Goal: Task Accomplishment & Management: Manage account settings

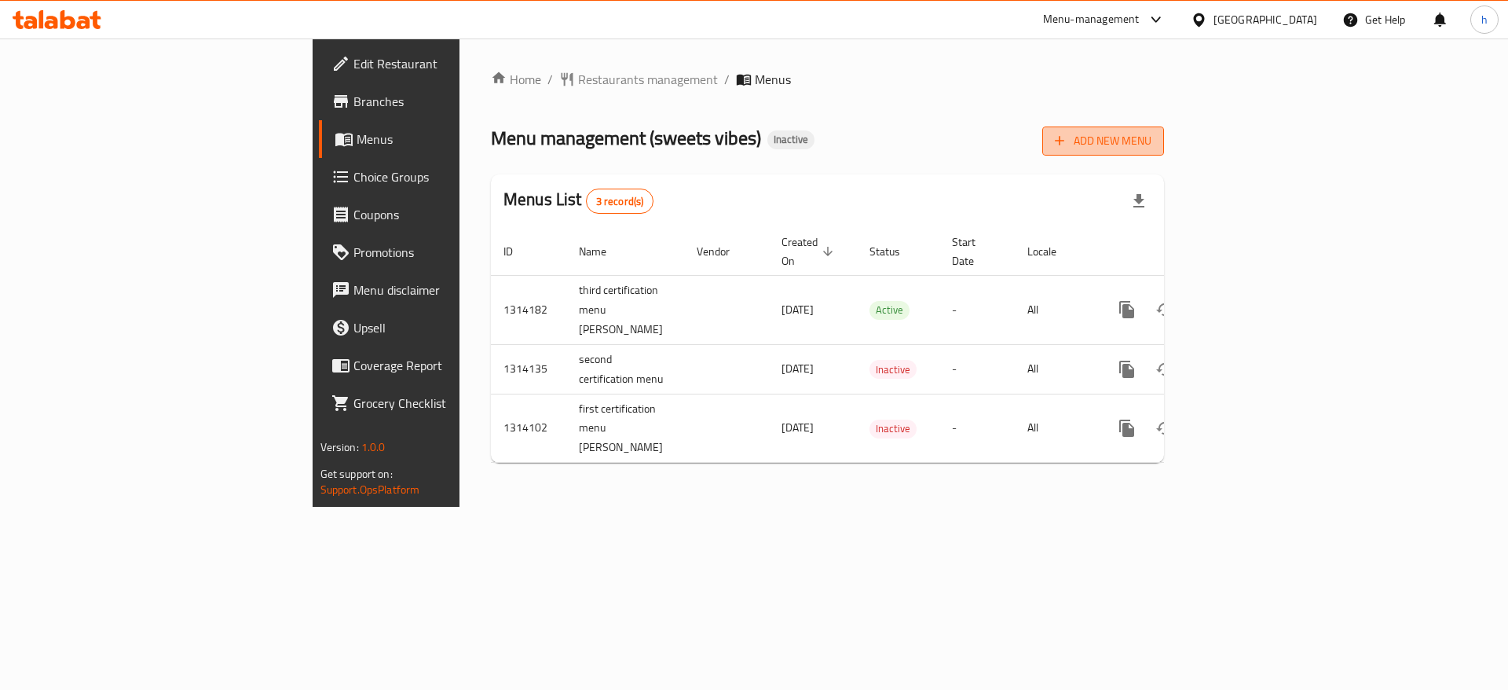
click at [1151, 135] on span "Add New Menu" at bounding box center [1103, 141] width 97 height 20
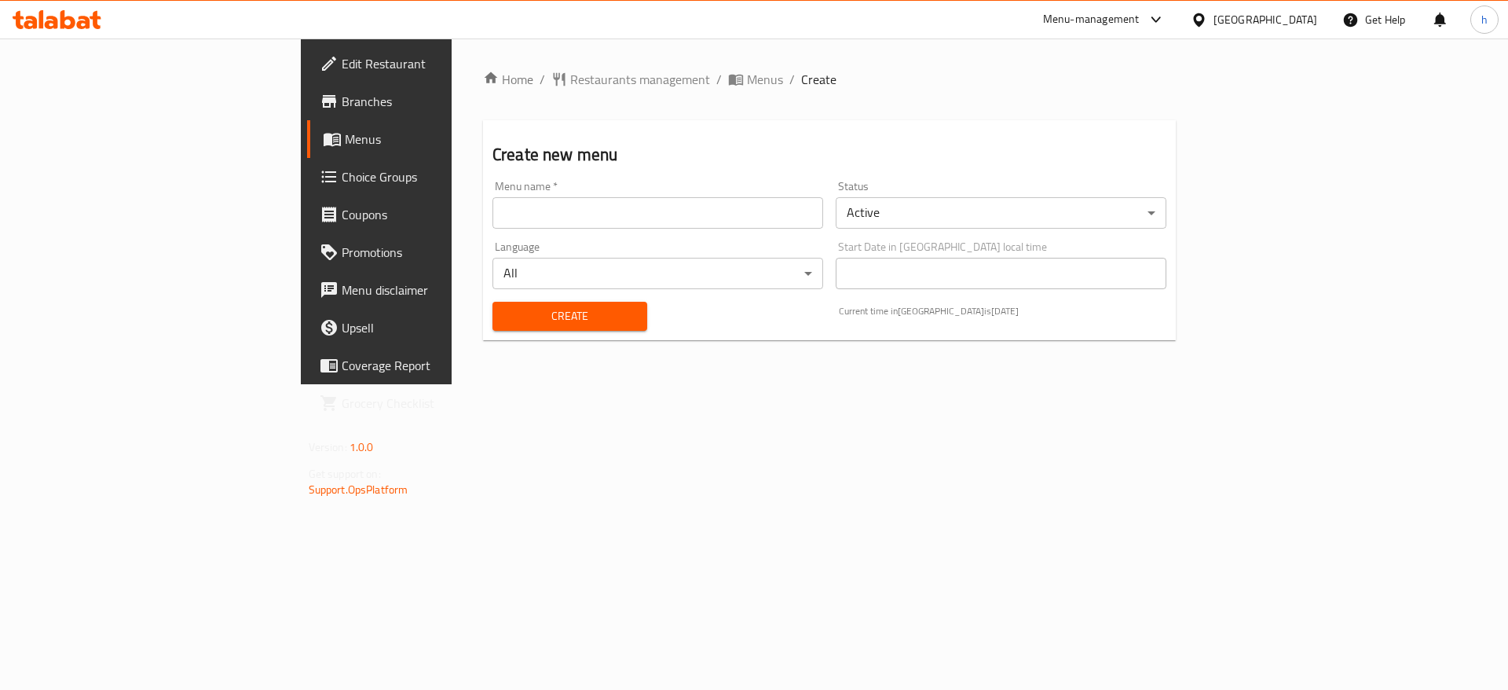
click at [692, 197] on input "text" at bounding box center [657, 212] width 331 height 31
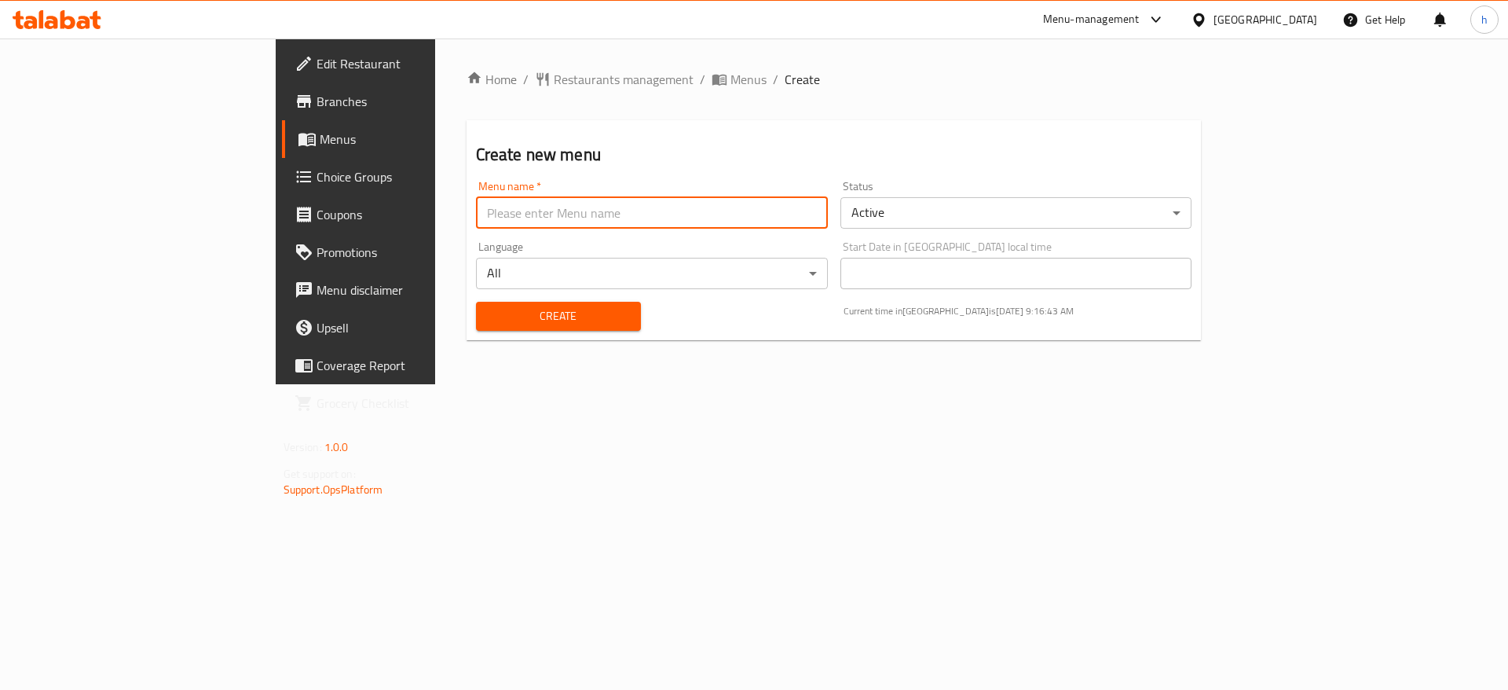
click at [435, 379] on div "Home / Restaurants management / Menus / Create Create new menu Menu name   * Me…" at bounding box center [834, 211] width 798 height 346
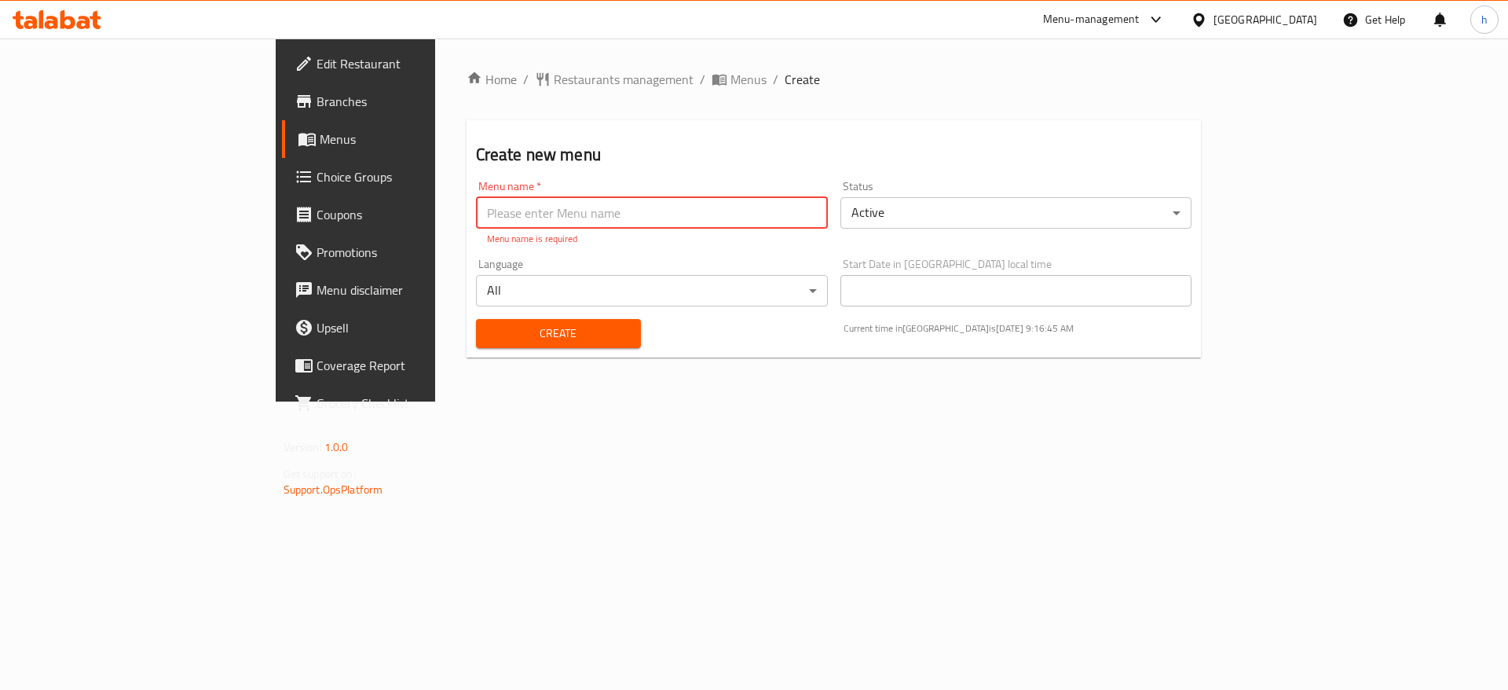
click at [476, 221] on input "text" at bounding box center [652, 212] width 352 height 31
click at [730, 79] on span "Menus" at bounding box center [748, 79] width 36 height 19
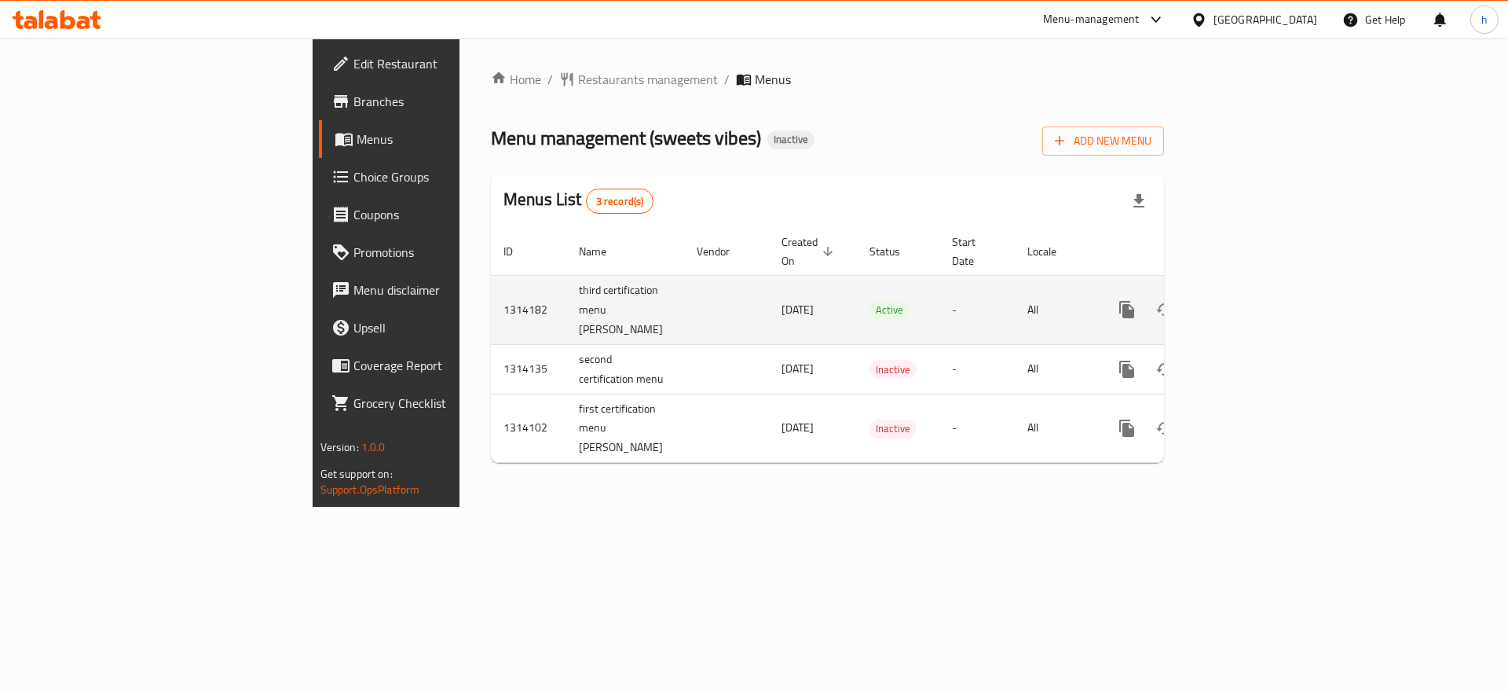
click at [1247, 302] on icon "enhanced table" at bounding box center [1240, 309] width 14 height 14
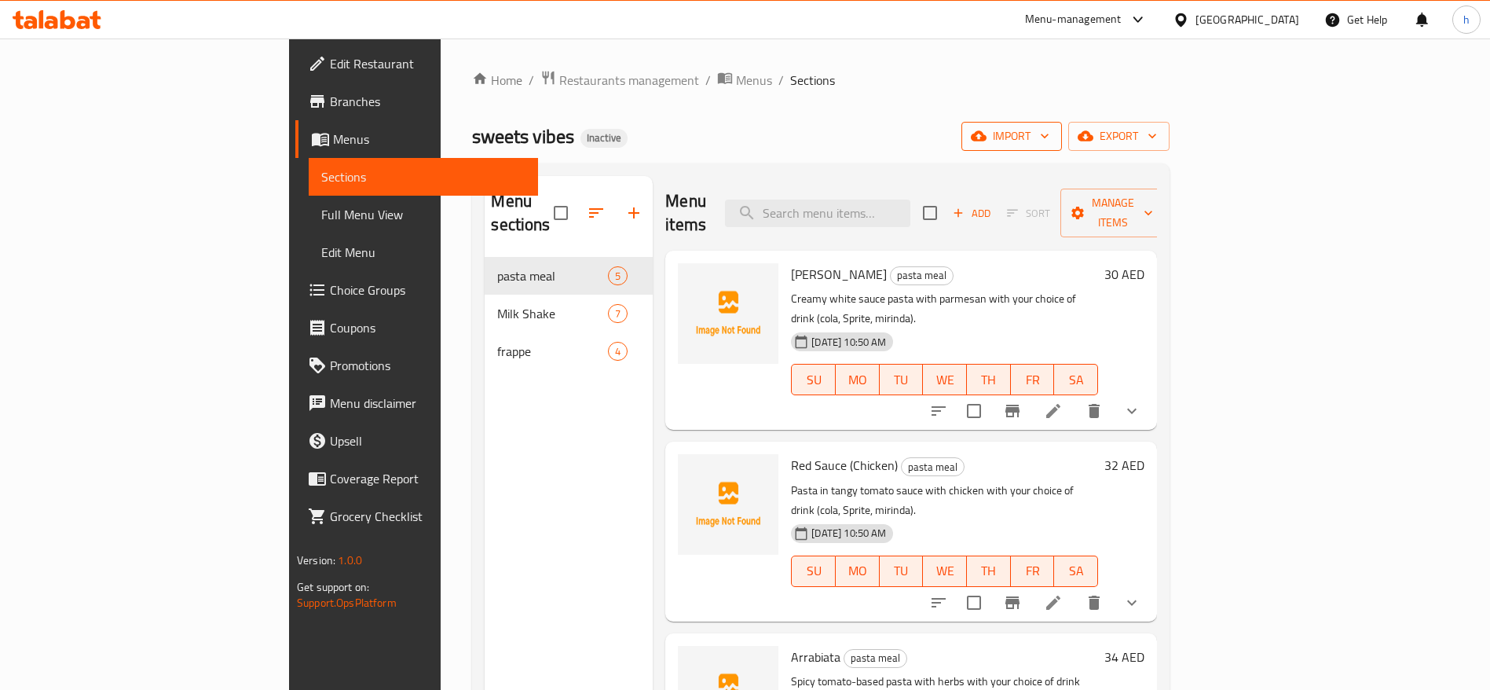
click at [1049, 140] on span "import" at bounding box center [1011, 136] width 75 height 20
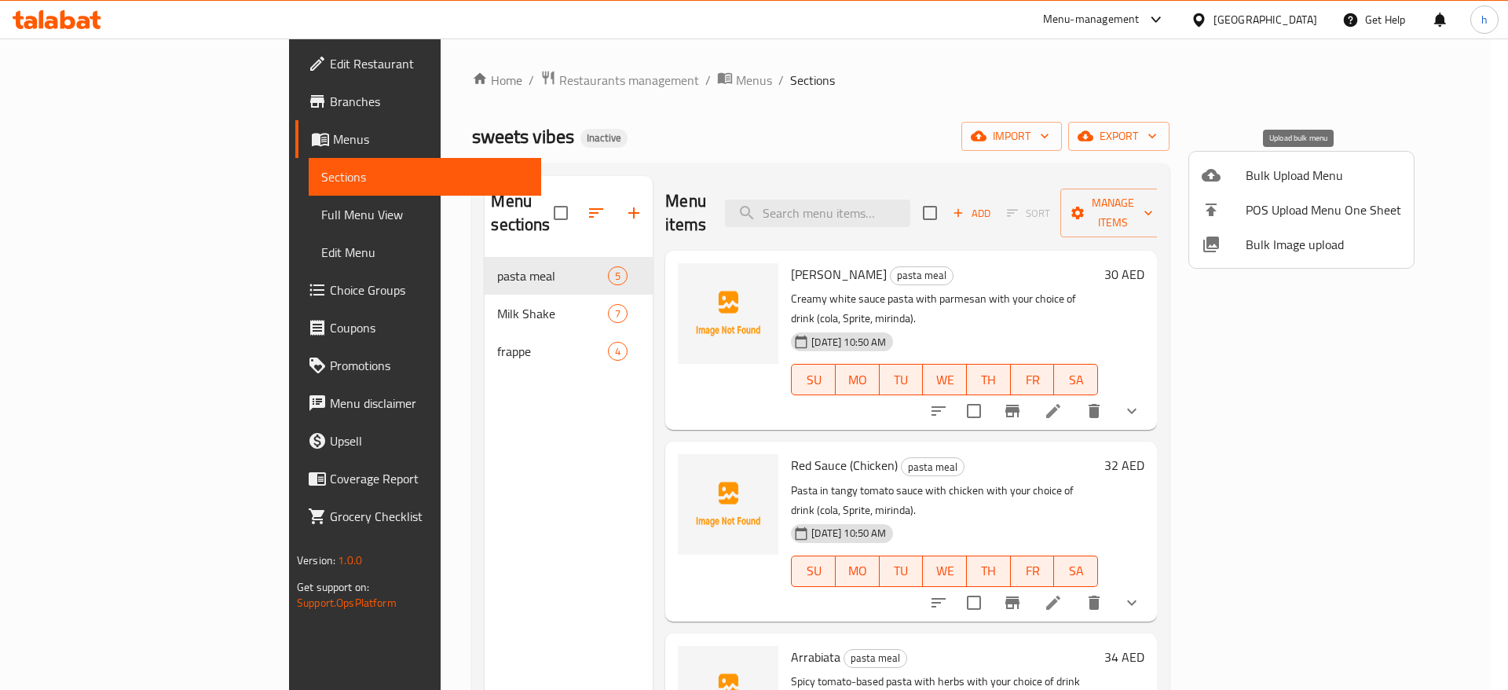
click at [1242, 187] on li "Bulk Upload Menu" at bounding box center [1301, 175] width 225 height 35
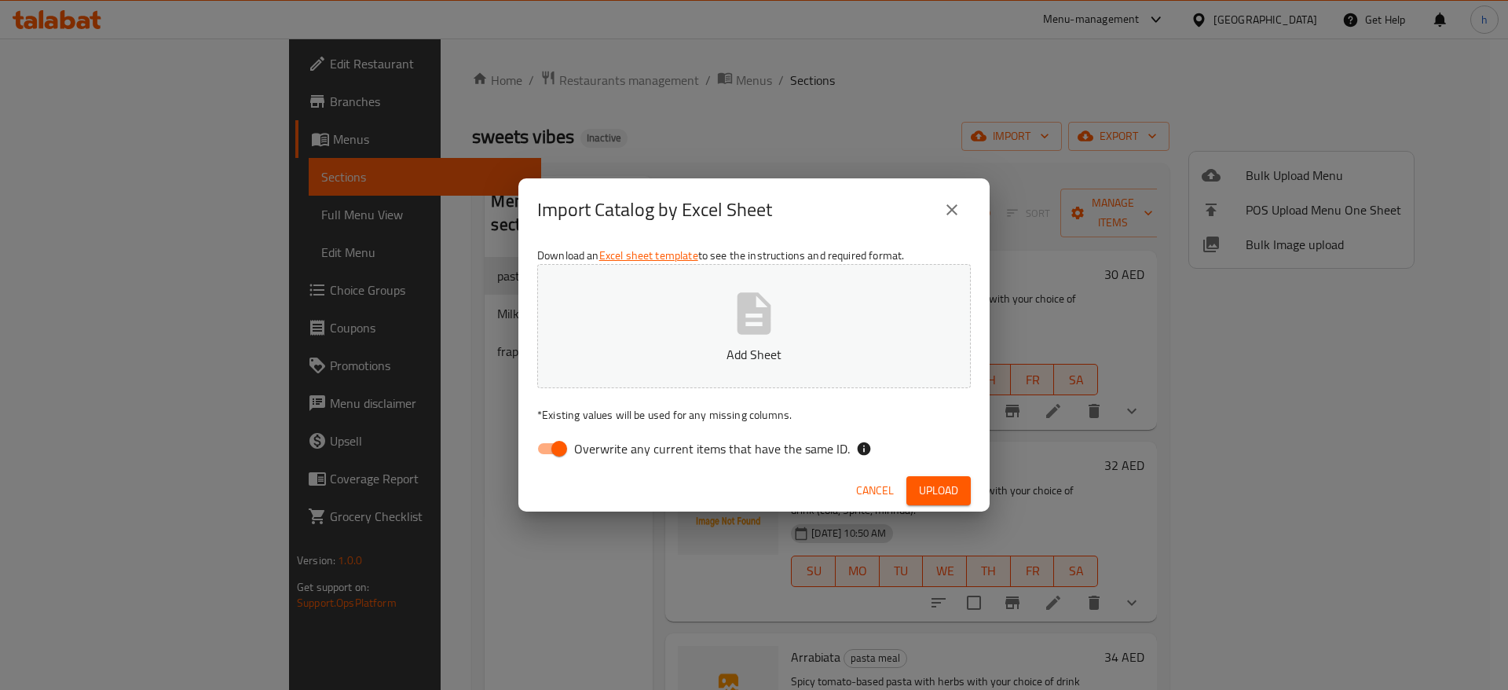
click at [733, 455] on span "Overwrite any current items that have the same ID." at bounding box center [712, 448] width 276 height 19
click at [604, 455] on input "Overwrite any current items that have the same ID." at bounding box center [559, 449] width 90 height 30
checkbox input "false"
click at [759, 314] on icon "button" at bounding box center [754, 313] width 50 height 50
click at [891, 497] on span "Cancel" at bounding box center [875, 491] width 38 height 20
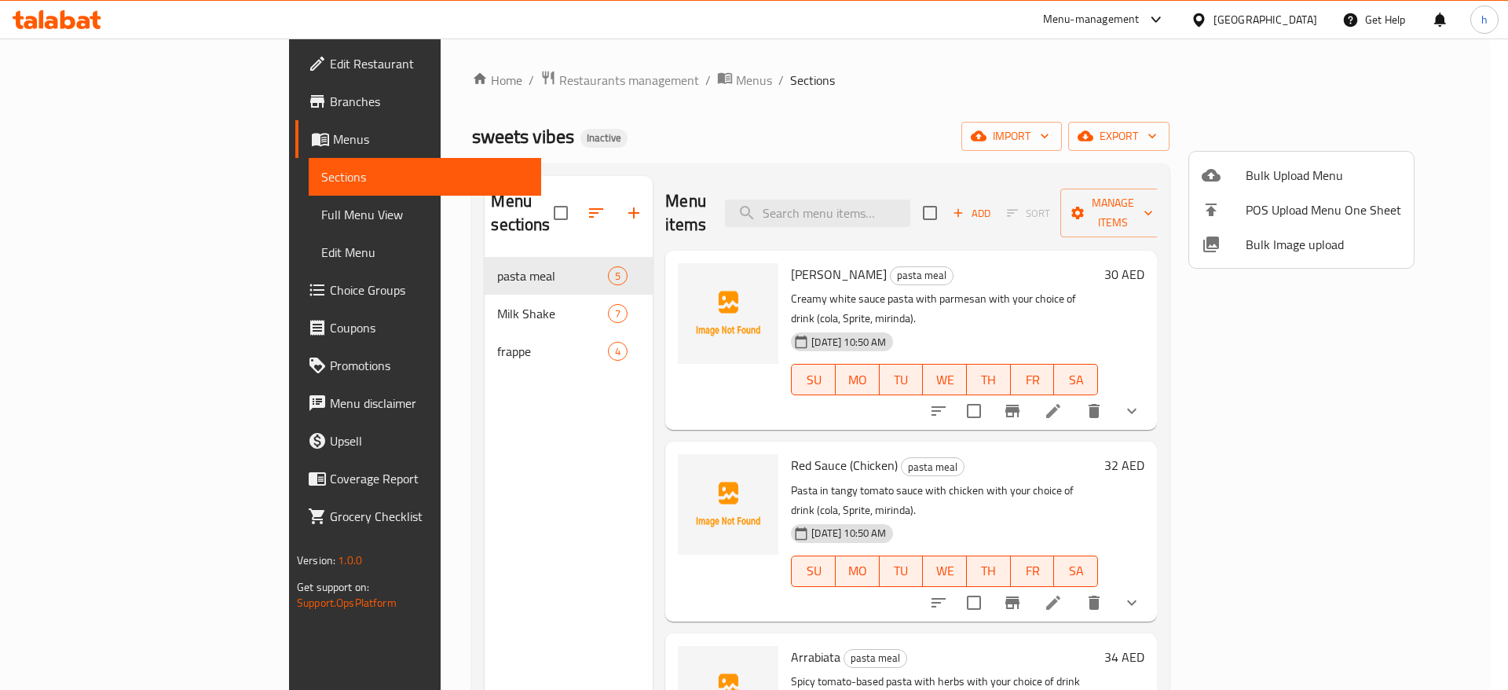
click at [563, 77] on div at bounding box center [754, 345] width 1508 height 690
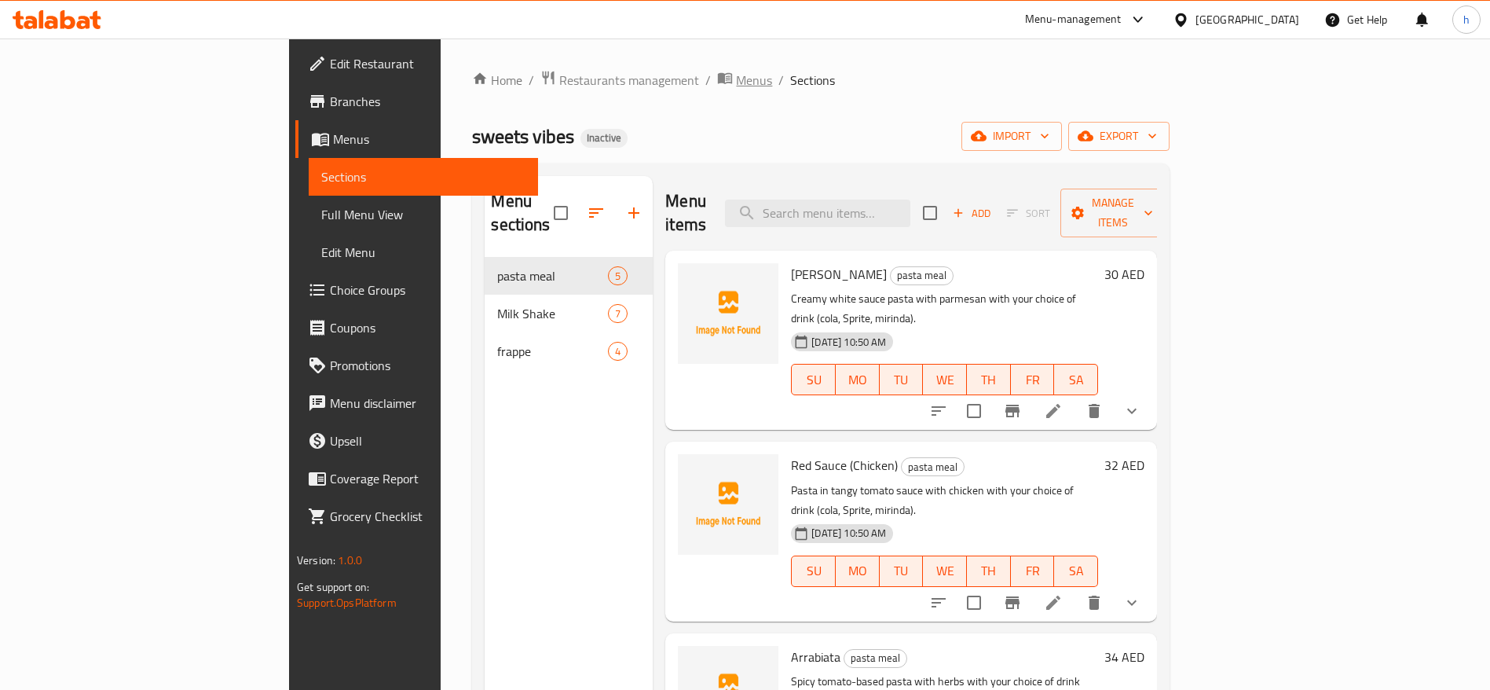
click at [736, 86] on span "Menus" at bounding box center [754, 80] width 36 height 19
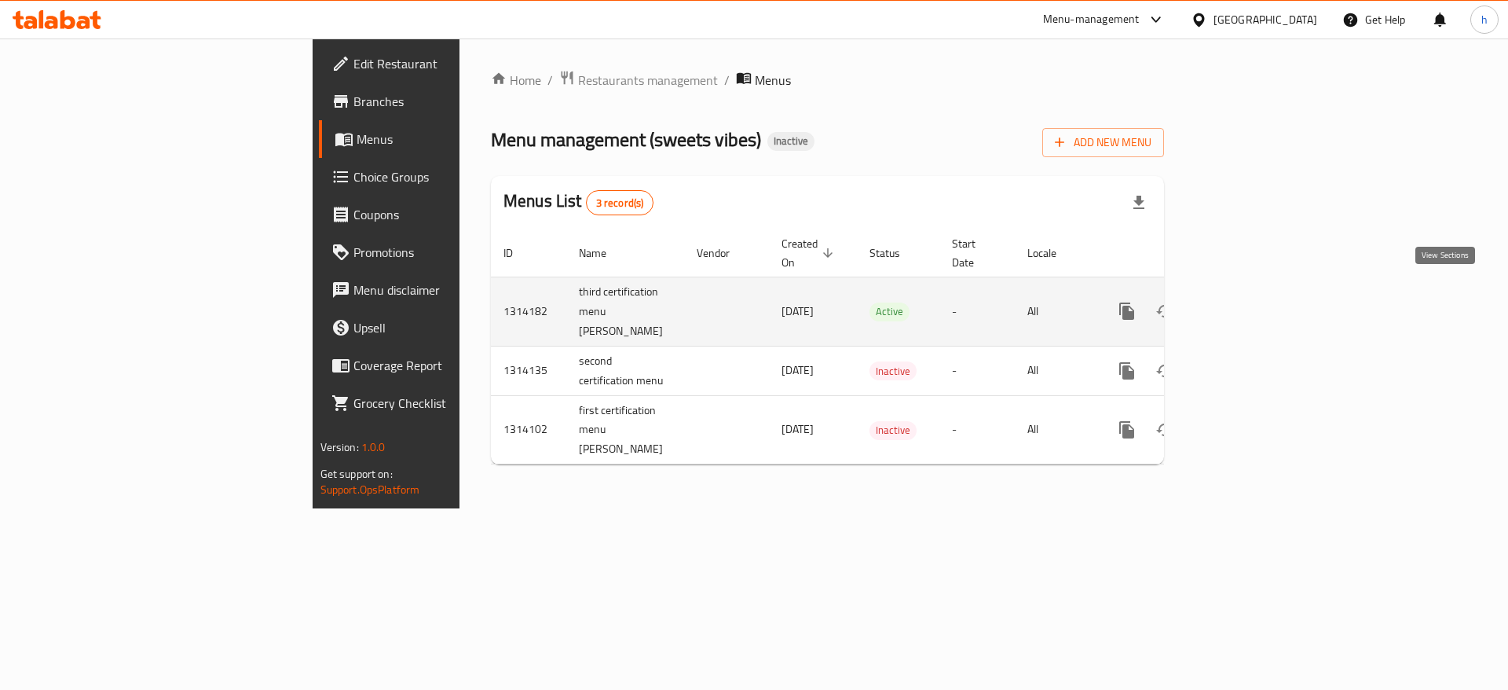
click at [1249, 302] on icon "enhanced table" at bounding box center [1240, 311] width 19 height 19
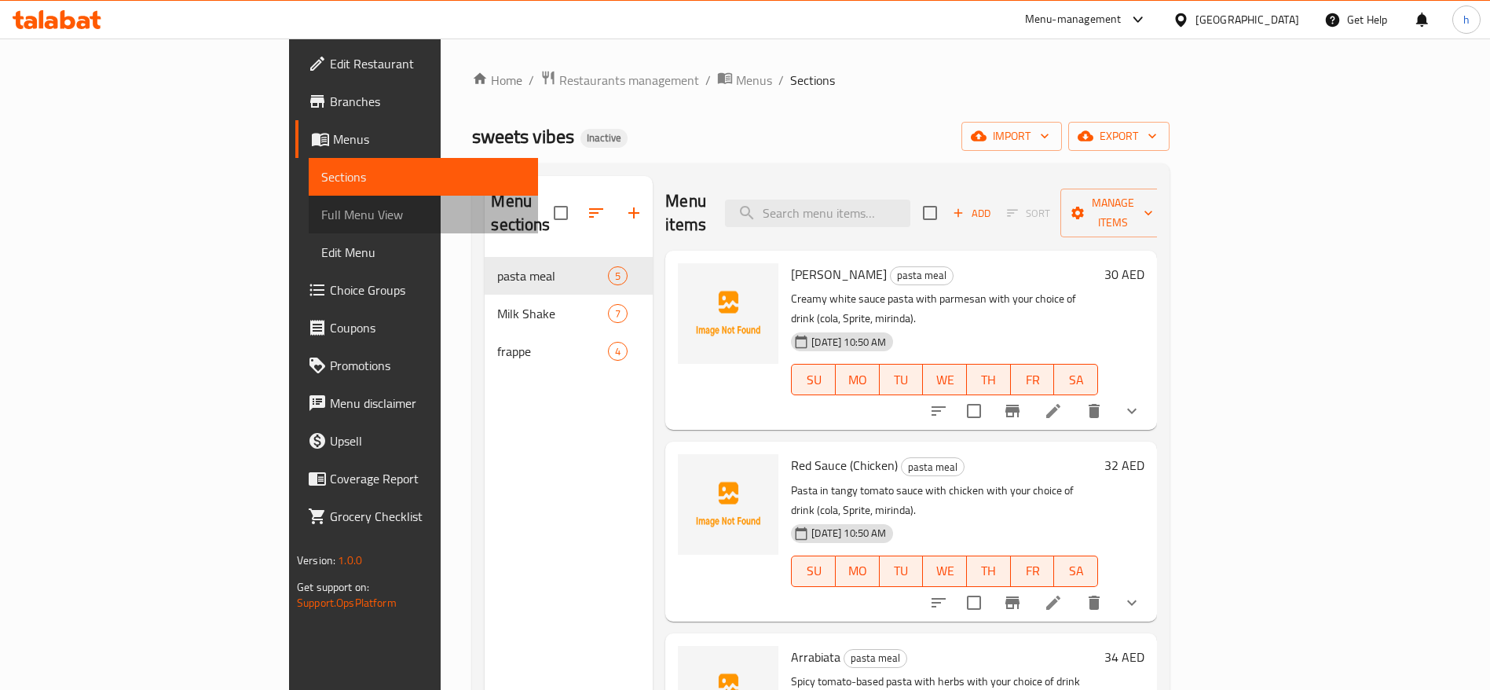
click at [309, 203] on link "Full Menu View" at bounding box center [423, 215] width 229 height 38
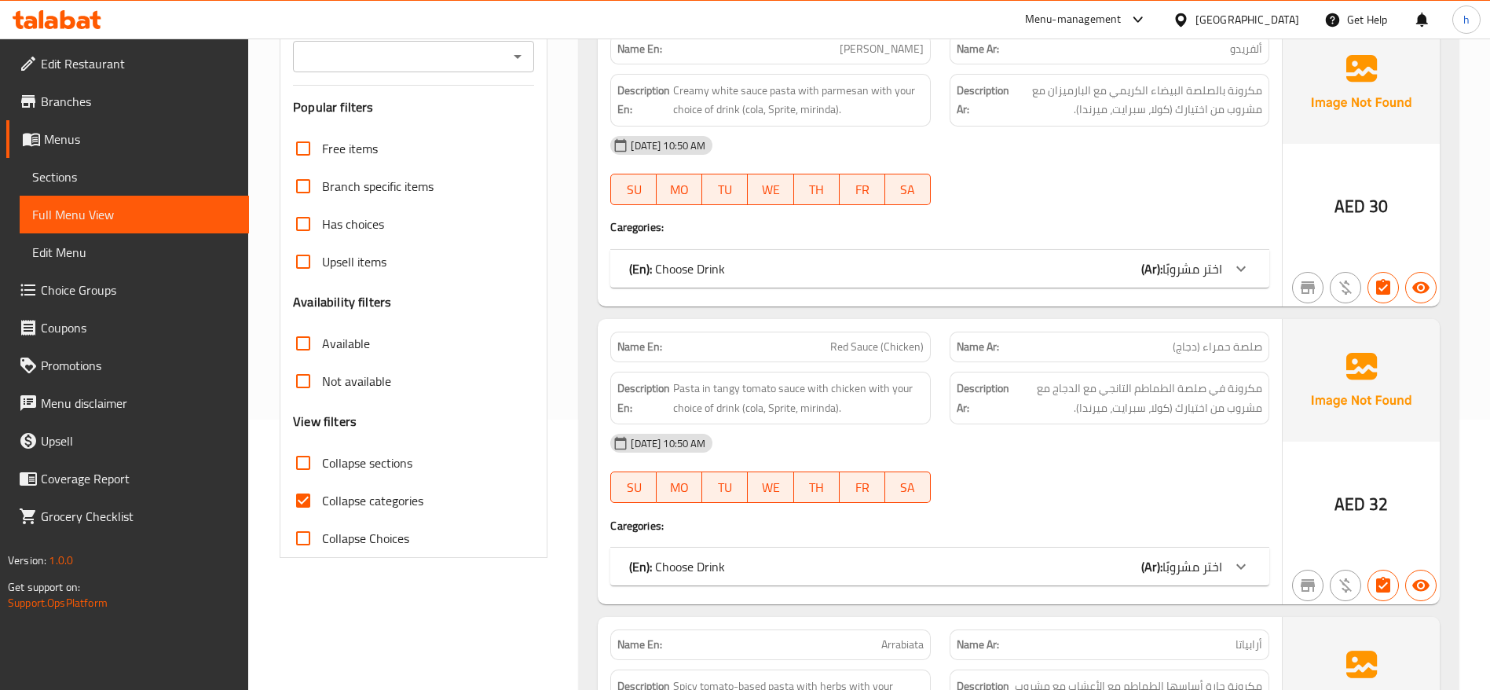
scroll to position [353, 0]
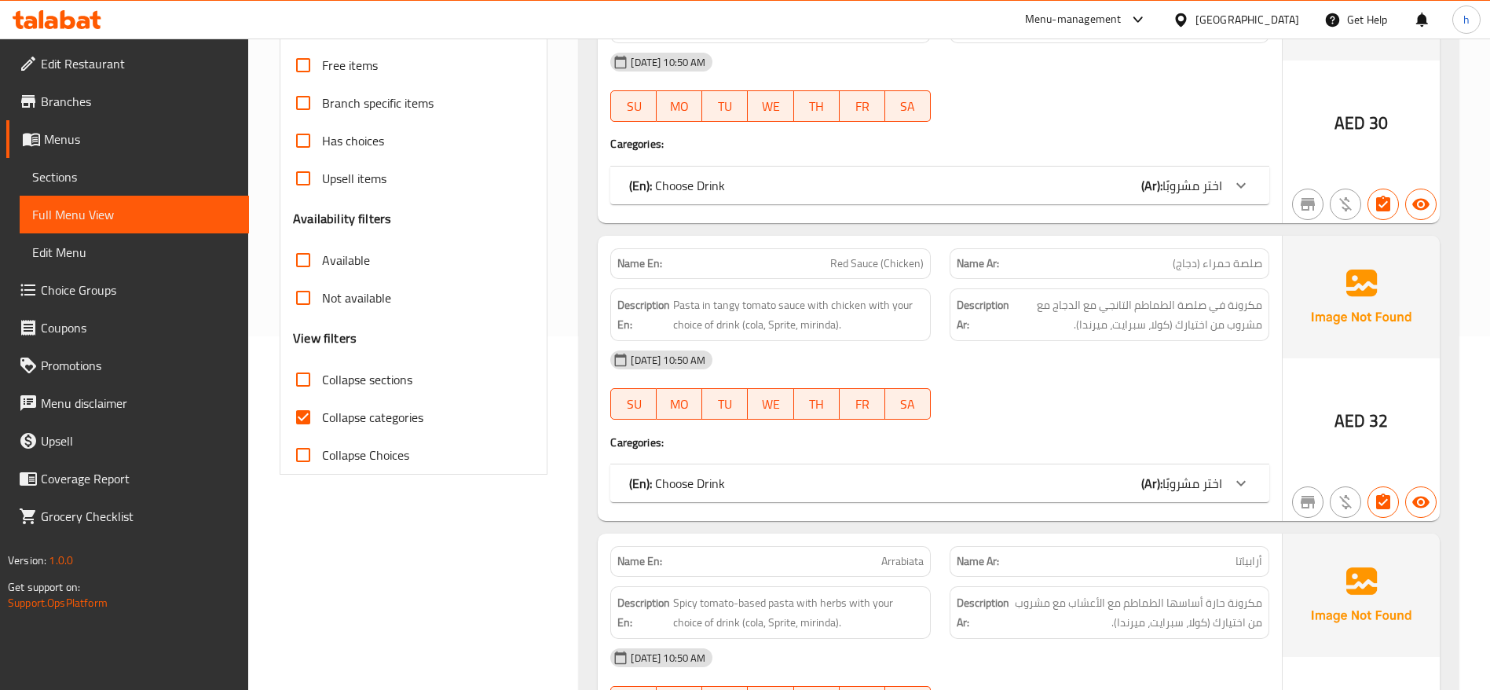
click at [347, 418] on span "Collapse categories" at bounding box center [372, 417] width 101 height 19
click at [322, 418] on input "Collapse categories" at bounding box center [303, 417] width 38 height 38
checkbox input "false"
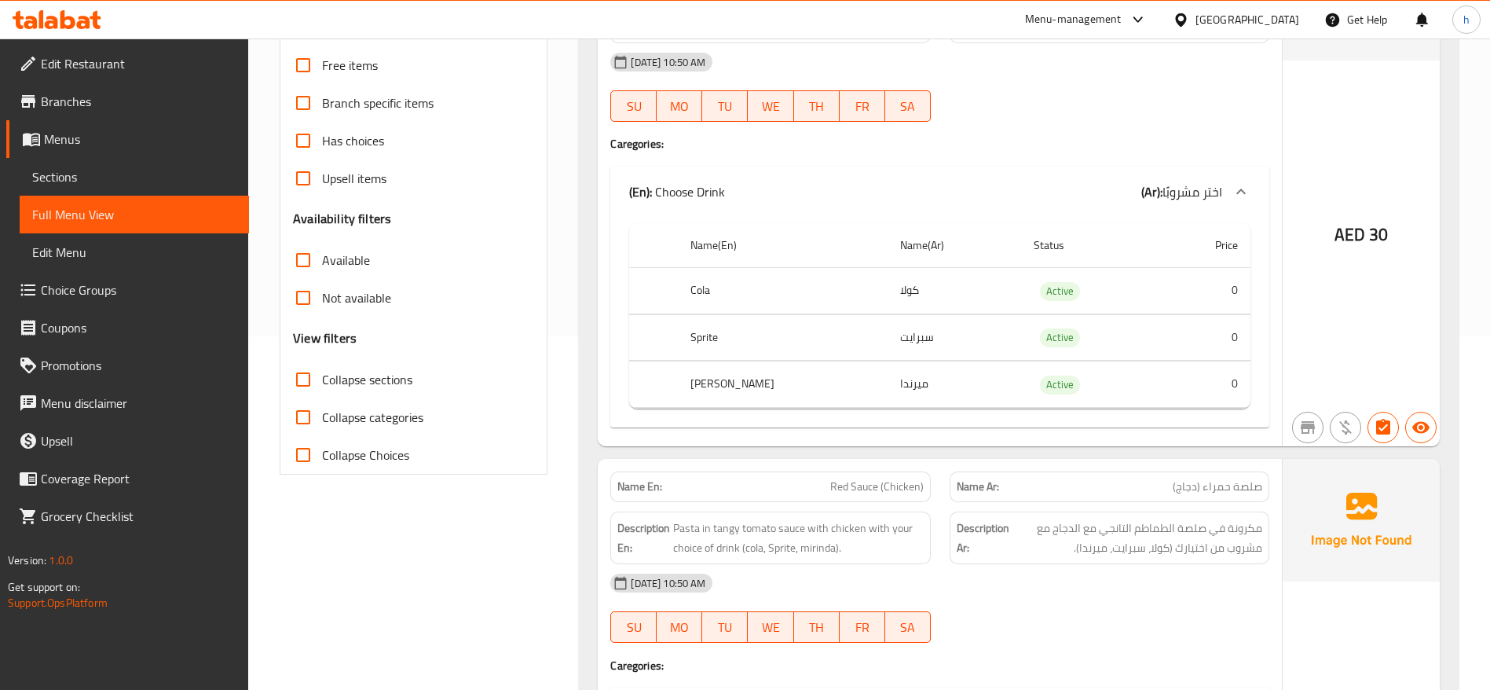
scroll to position [0, 0]
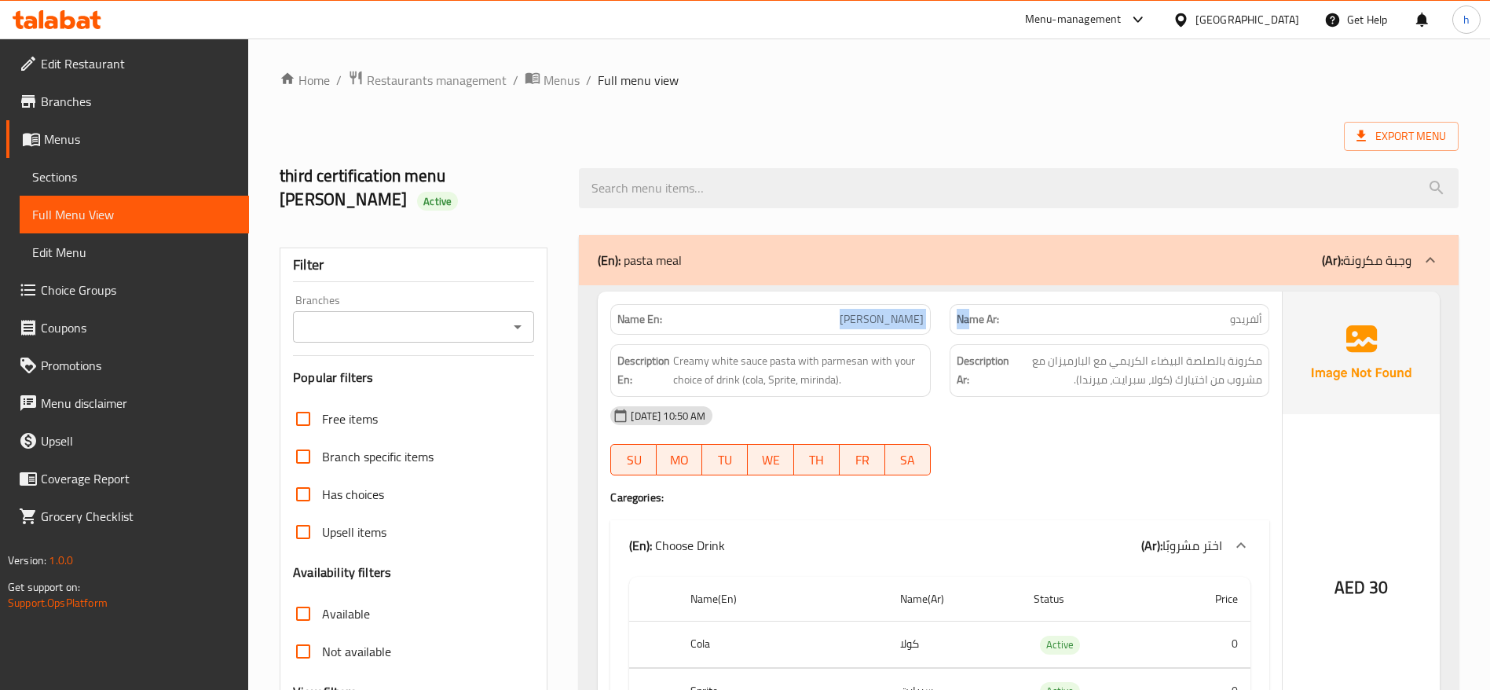
drag, startPoint x: 873, startPoint y: 320, endPoint x: 1009, endPoint y: 317, distance: 136.7
click at [1007, 317] on div "Name En: [PERSON_NAME] Name Ar: [PERSON_NAME]" at bounding box center [940, 319] width 678 height 49
click at [1158, 329] on div "Name Ar: [PERSON_NAME]" at bounding box center [1109, 319] width 320 height 31
click at [867, 320] on p "Name En: [PERSON_NAME]" at bounding box center [770, 319] width 306 height 16
click at [1120, 327] on div "Name Ar: [PERSON_NAME]" at bounding box center [1109, 319] width 320 height 31
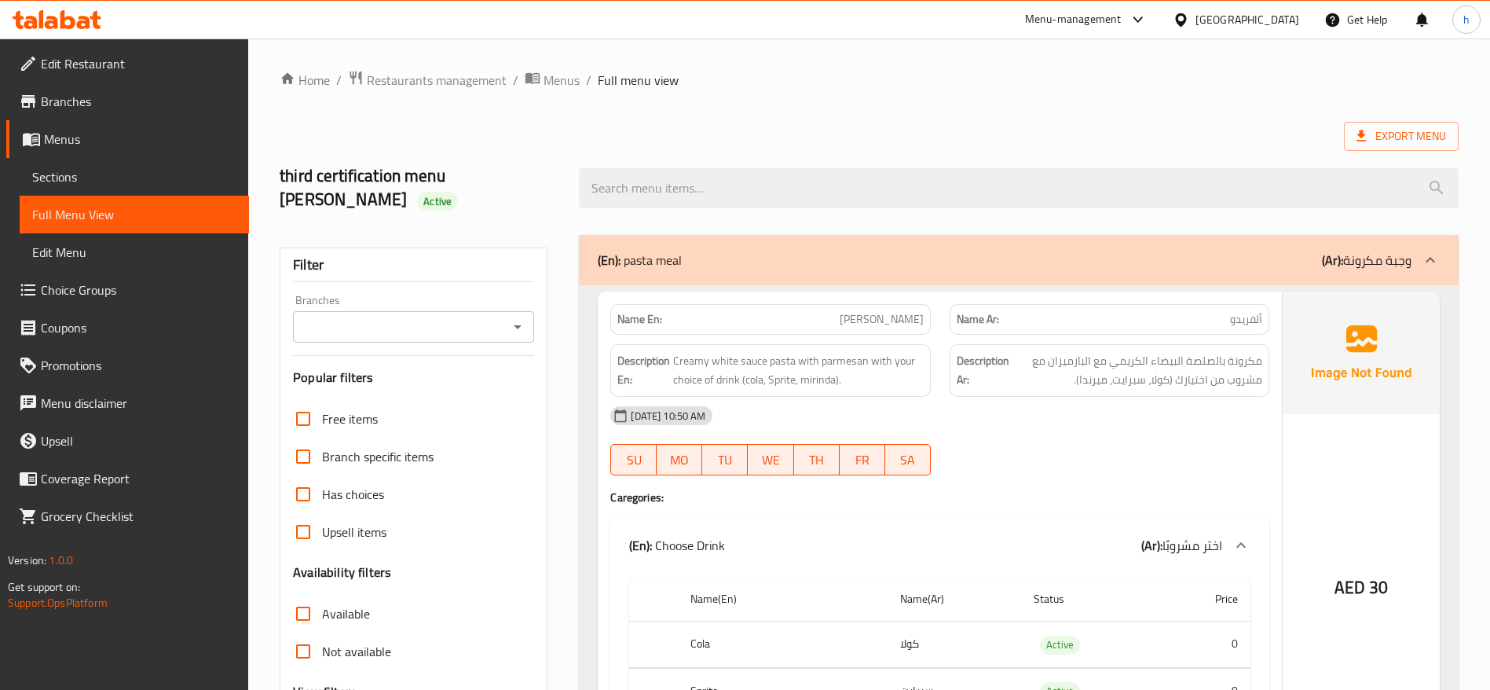
drag, startPoint x: 1120, startPoint y: 327, endPoint x: 1086, endPoint y: 370, distance: 54.2
click at [1120, 329] on div "Name Ar: [PERSON_NAME]" at bounding box center [1109, 319] width 320 height 31
click at [1085, 371] on span "مكرونة بالصلصة البيضاء الكريمي مع البارميزان مع مشروب من اختيارك (كولا، سبرايت،…" at bounding box center [1137, 370] width 250 height 38
click at [888, 371] on span "Creamy white sauce pasta with parmesan with your choice of drink (cola, Sprite,…" at bounding box center [798, 370] width 250 height 38
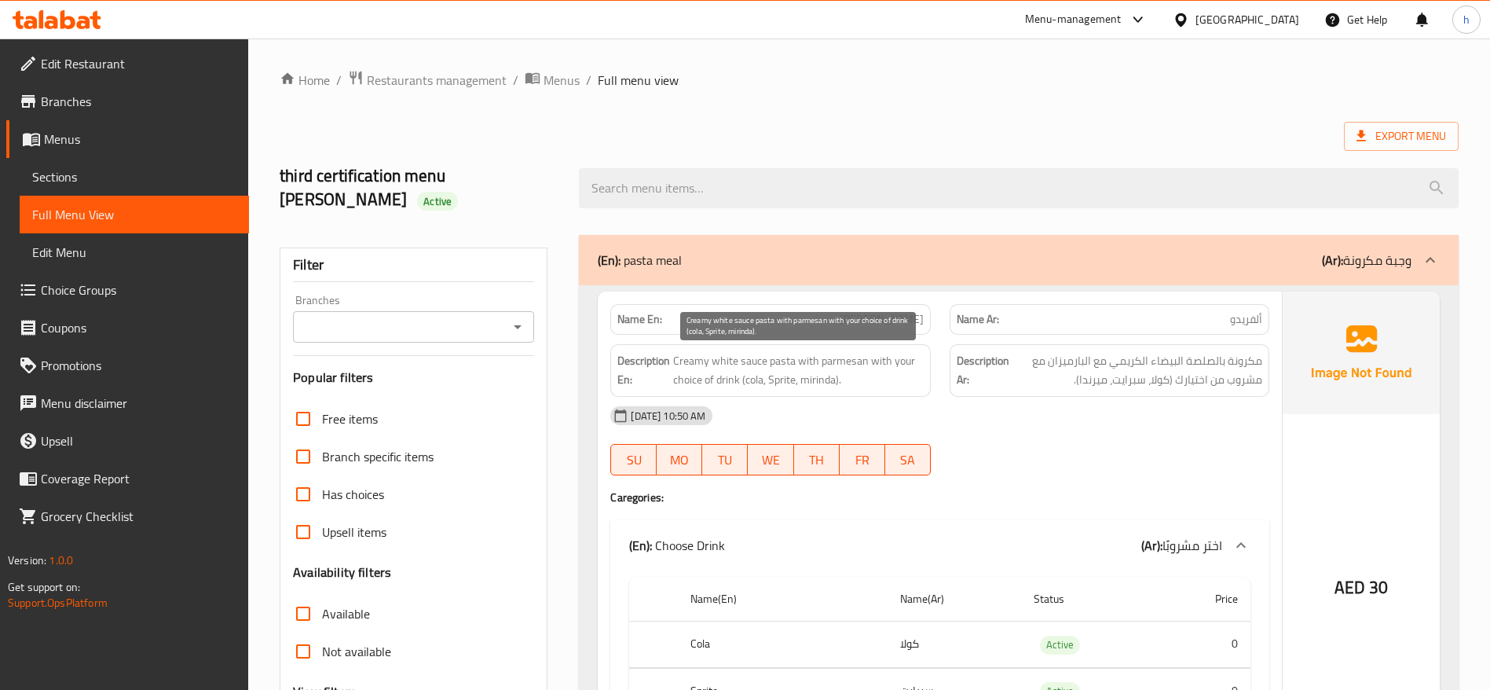
click at [888, 371] on span "Creamy white sauce pasta with parmesan with your choice of drink (cola, Sprite,…" at bounding box center [798, 370] width 250 height 38
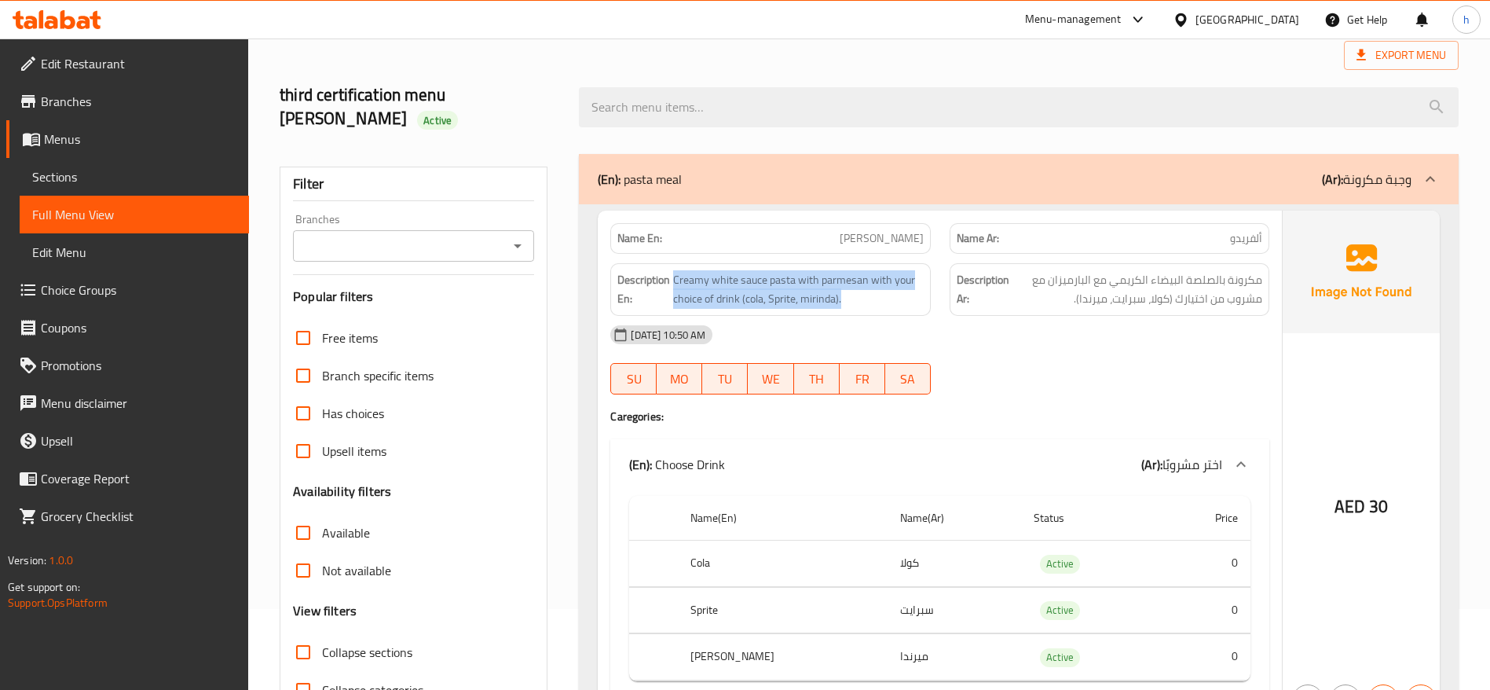
scroll to position [118, 0]
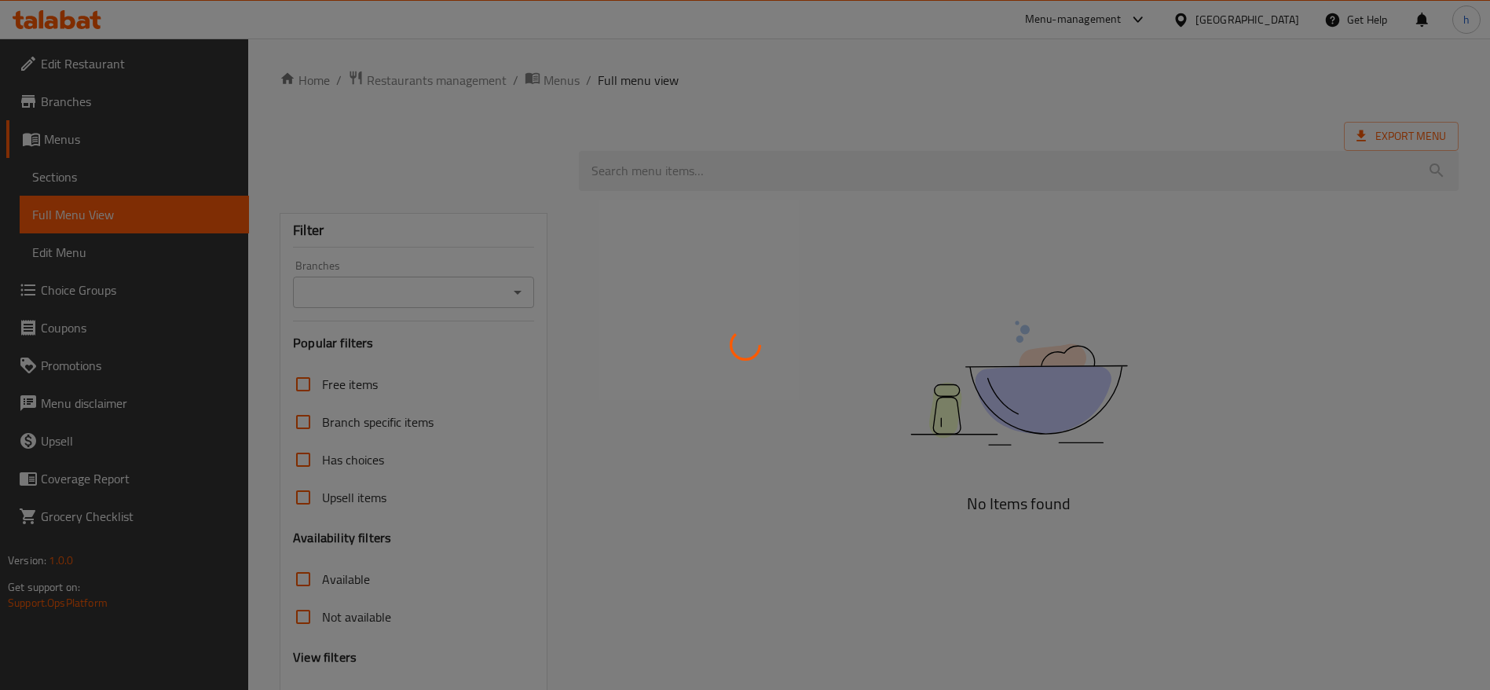
click at [60, 173] on div at bounding box center [745, 345] width 1490 height 690
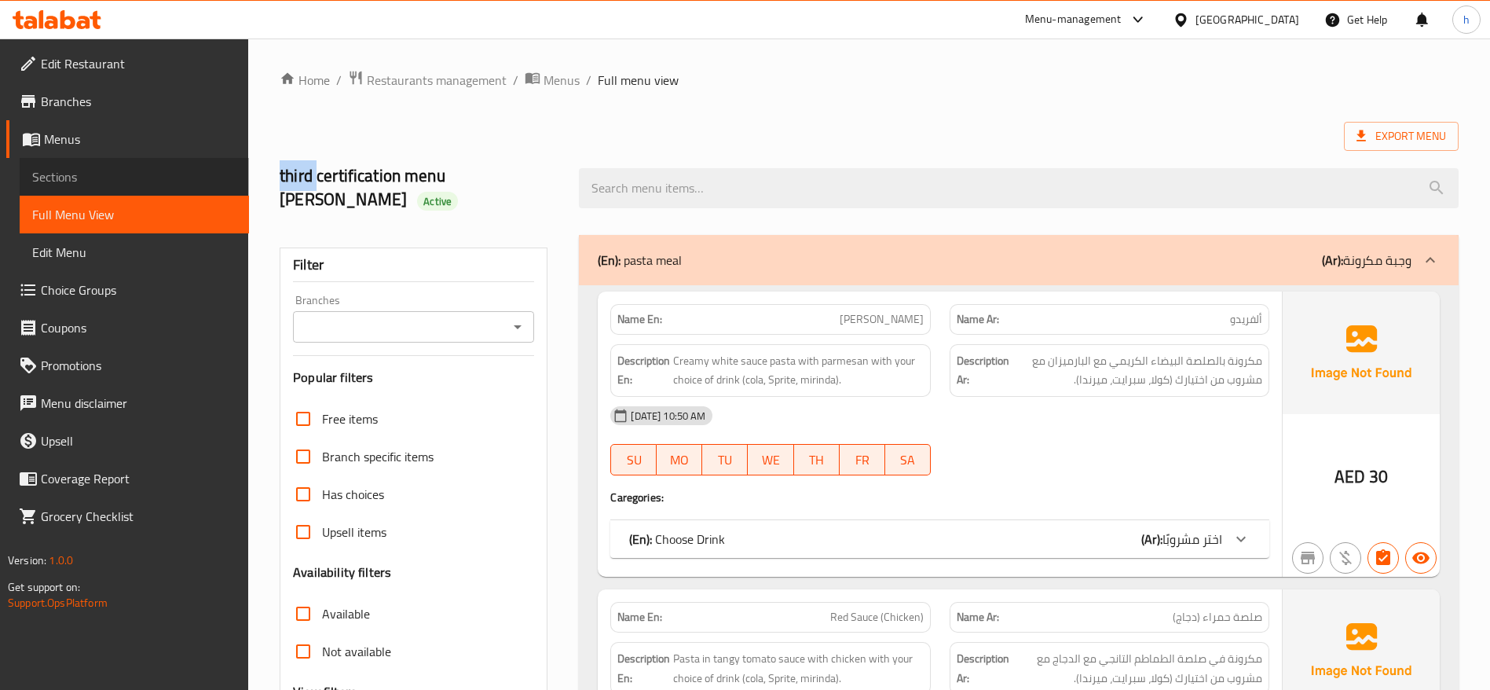
click at [60, 173] on span "Sections" at bounding box center [134, 176] width 204 height 19
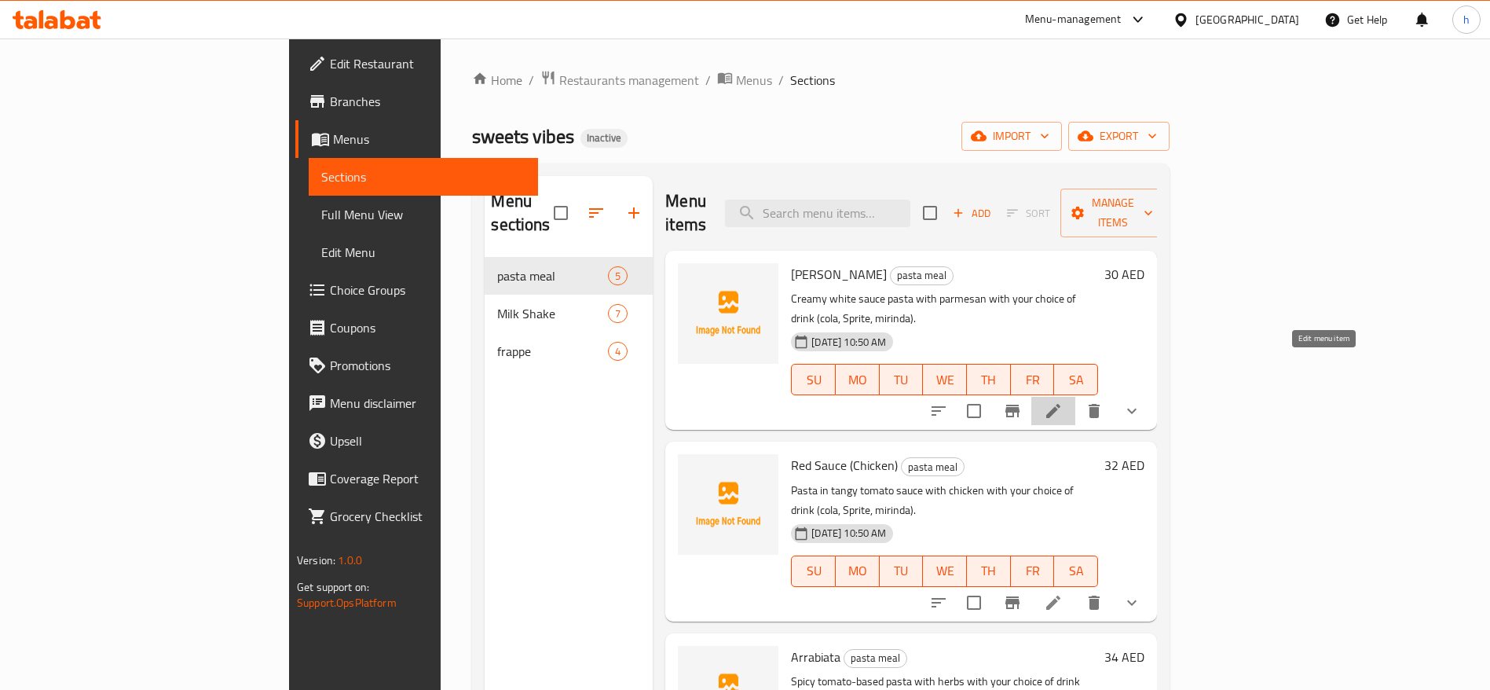
click at [1060, 404] on icon at bounding box center [1053, 411] width 14 height 14
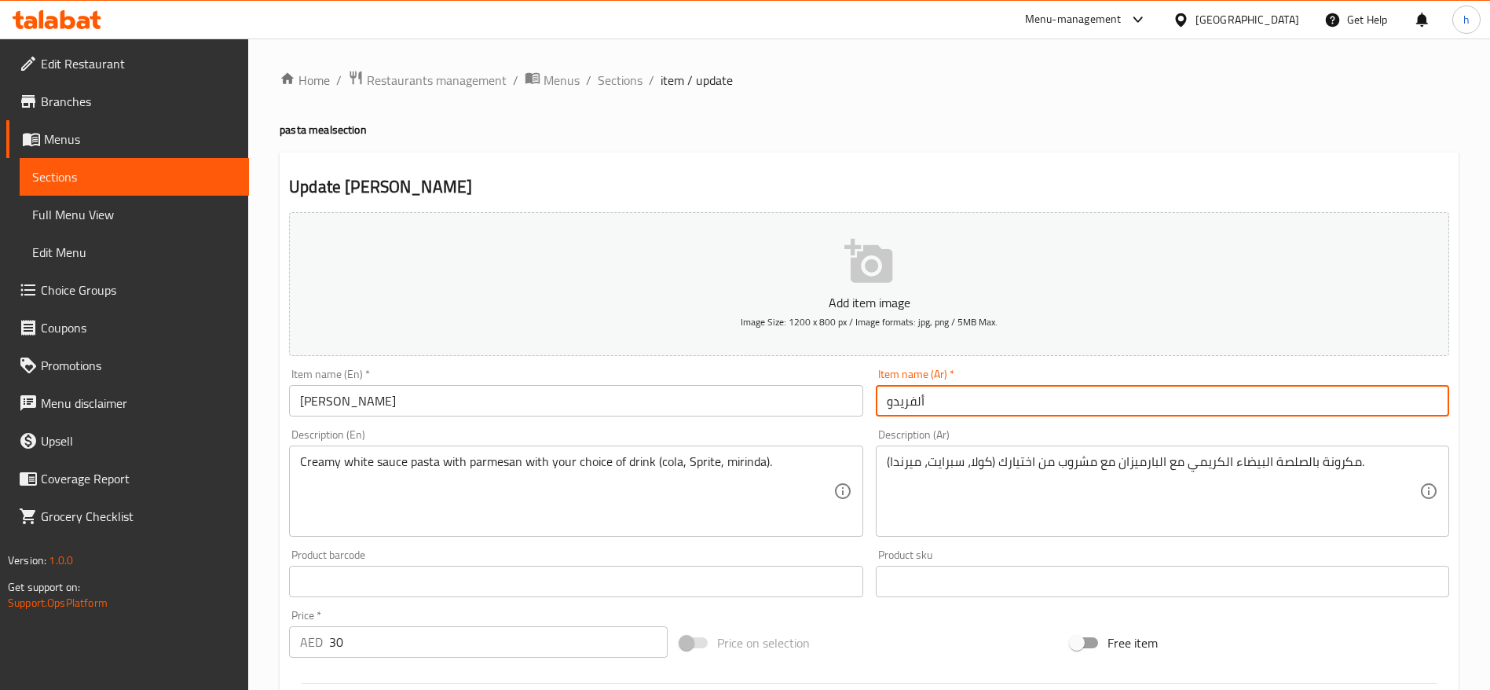
click at [977, 407] on input "ألفريدو" at bounding box center [1162, 400] width 573 height 31
click at [435, 82] on span "Restaurants management" at bounding box center [437, 80] width 140 height 19
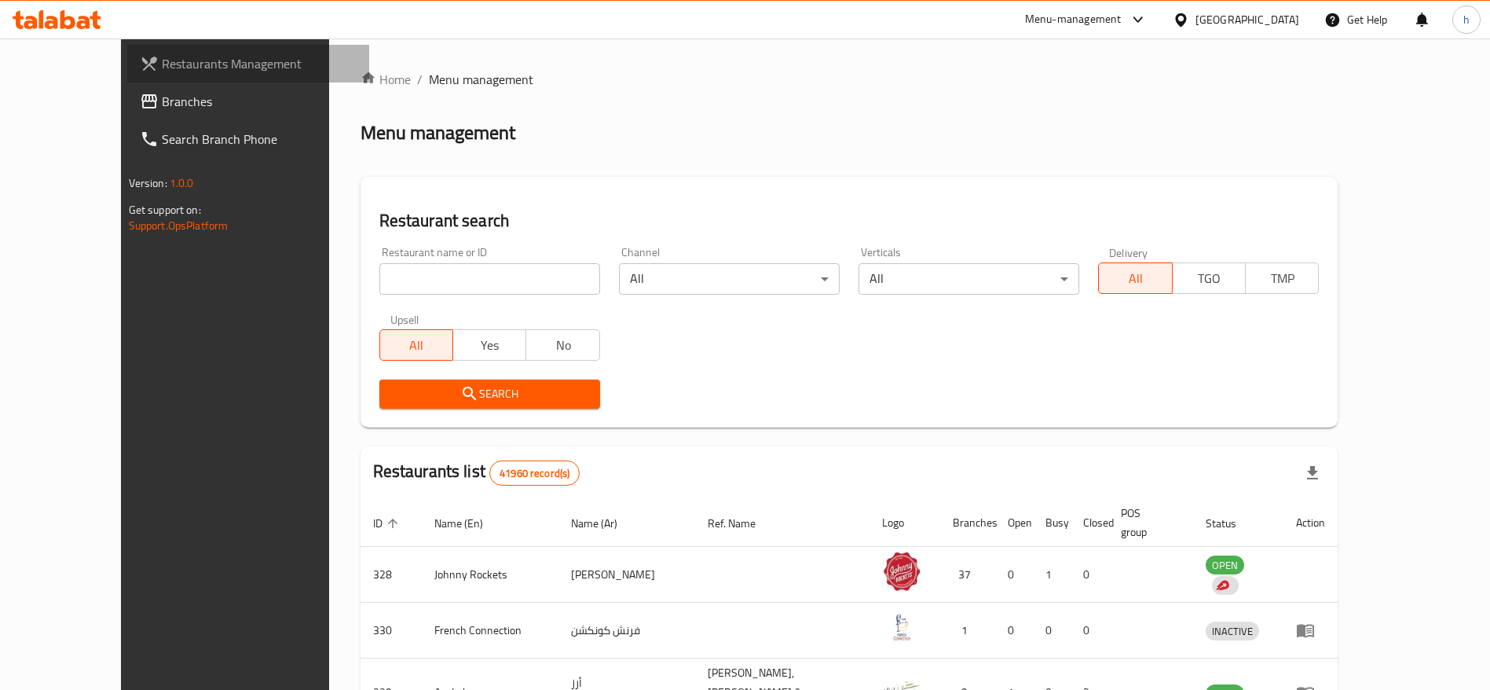
click at [127, 50] on link "Restaurants Management" at bounding box center [248, 64] width 243 height 38
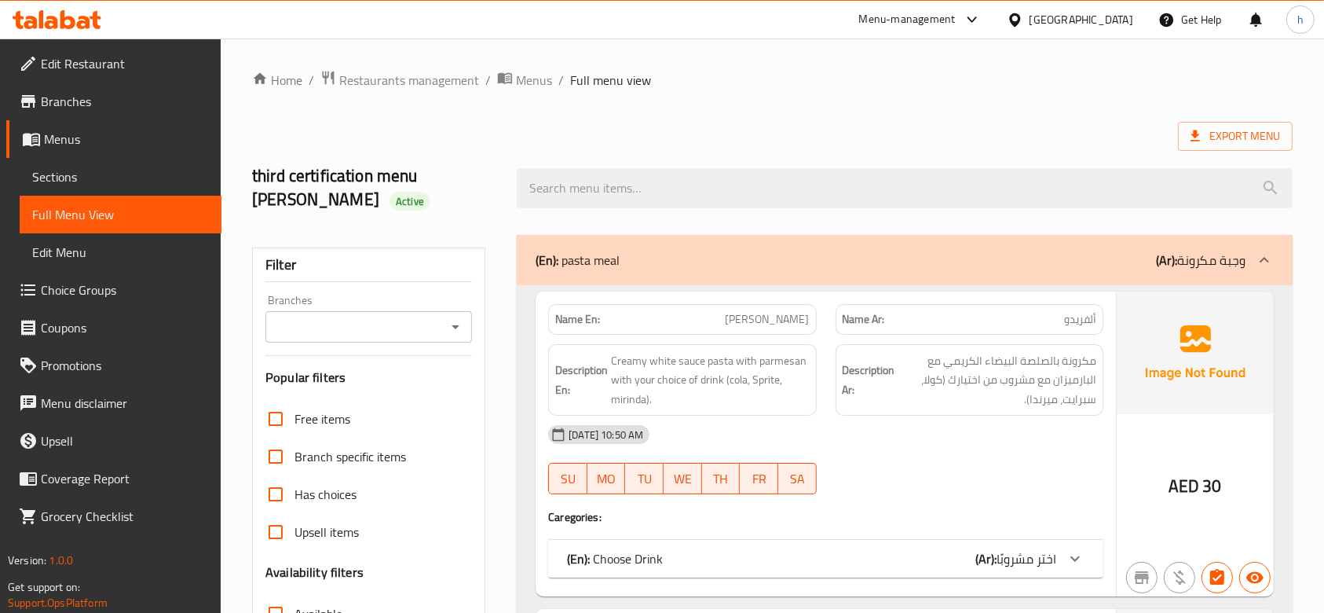
click at [113, 518] on span "Grocery Checklist" at bounding box center [125, 516] width 168 height 19
